Goal: Task Accomplishment & Management: Manage account settings

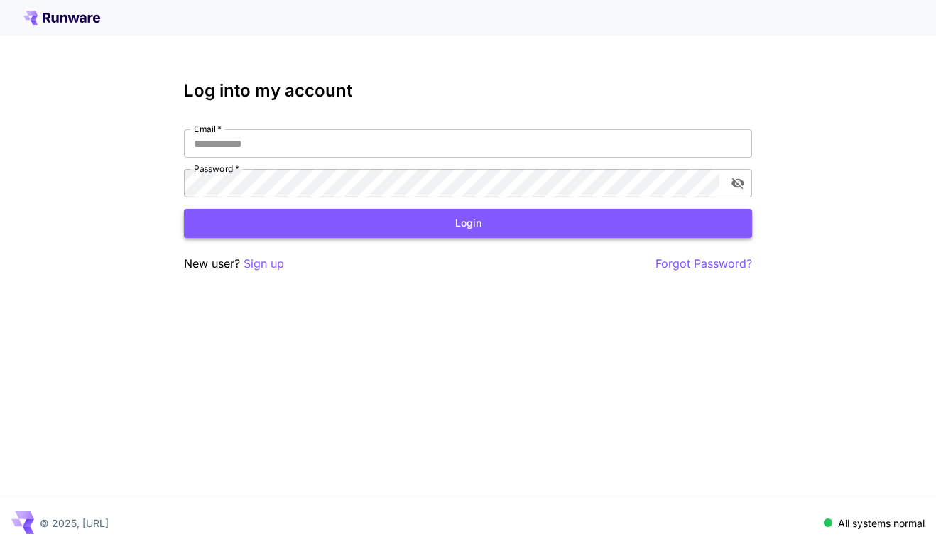
type input "**********"
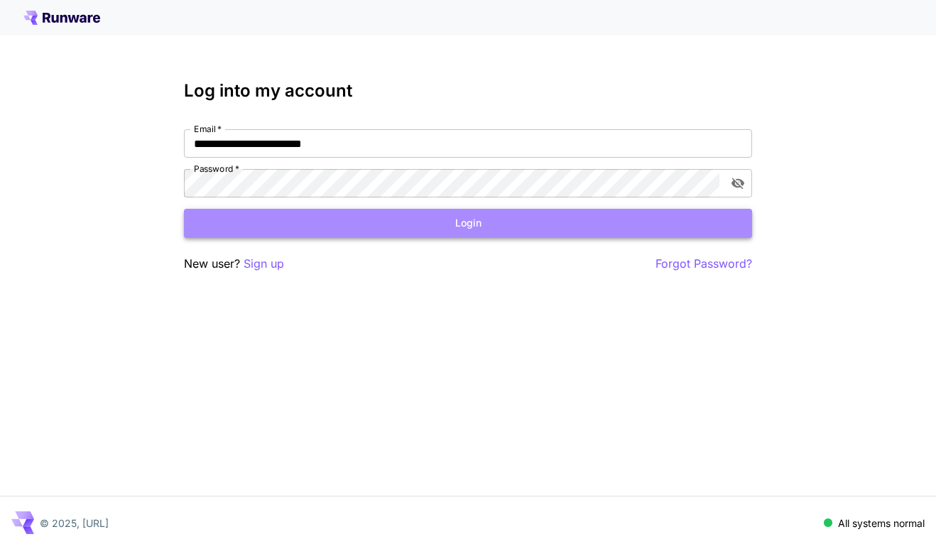
click at [289, 222] on button "Login" at bounding box center [468, 223] width 568 height 29
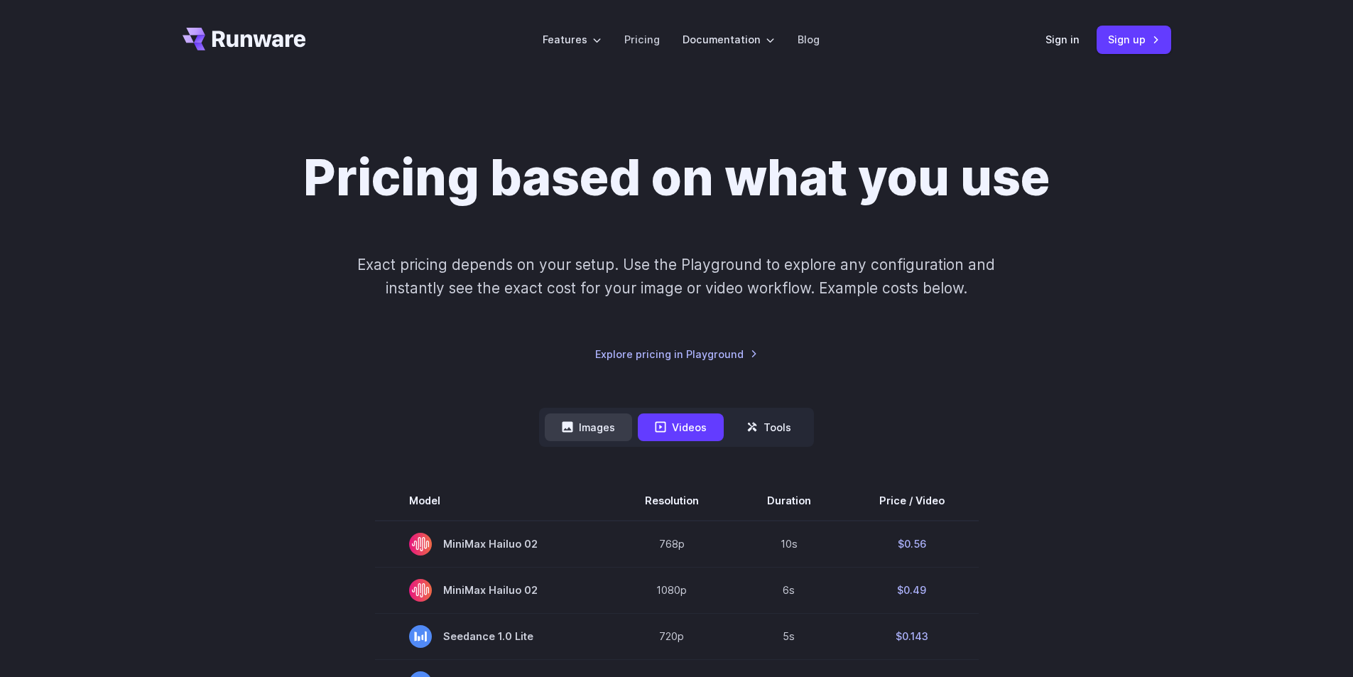
click at [595, 431] on button "Images" at bounding box center [588, 427] width 87 height 28
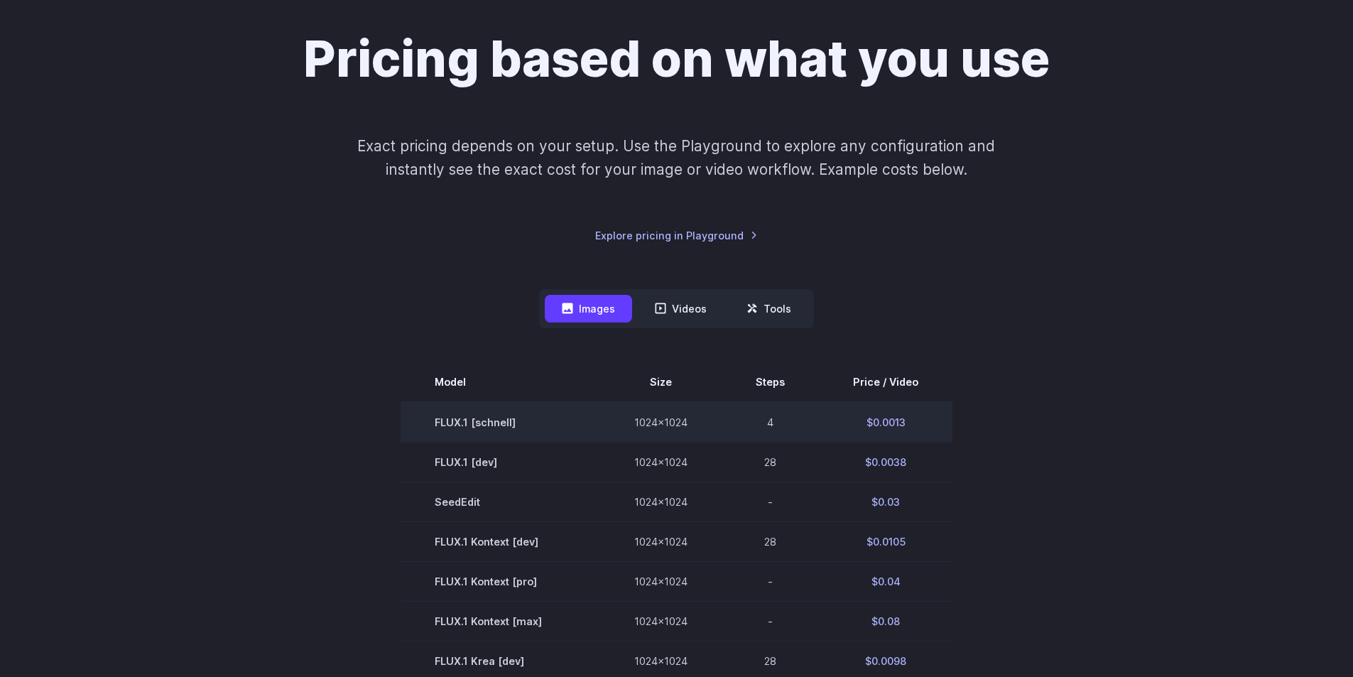
scroll to position [213, 0]
